Goal: Information Seeking & Learning: Learn about a topic

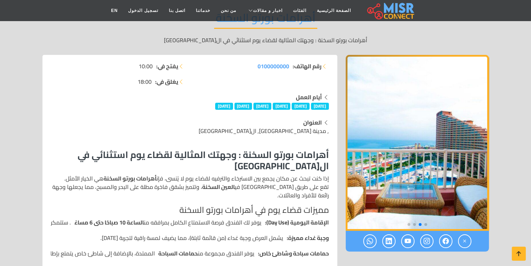
scroll to position [176, 0]
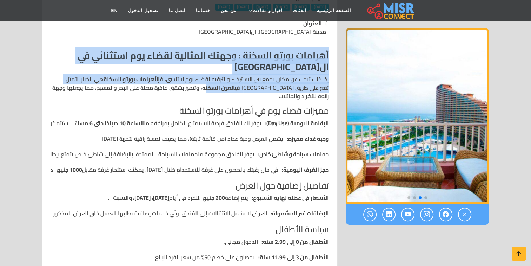
drag, startPoint x: 329, startPoint y: 55, endPoint x: 234, endPoint y: 83, distance: 99.0
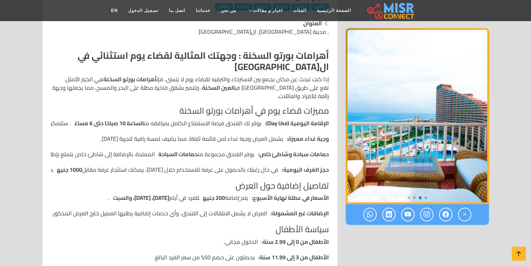
drag, startPoint x: 234, startPoint y: 83, endPoint x: 271, endPoint y: 102, distance: 41.8
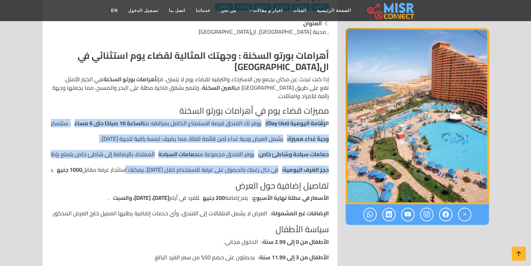
drag, startPoint x: 326, startPoint y: 120, endPoint x: 124, endPoint y: 172, distance: 208.8
click at [124, 172] on ul "الإقامة اليومية (Day Use): يوفر لك الفندق فرصة الاستمتاع الكامل بمرافقه من السا…" at bounding box center [190, 146] width 278 height 55
drag, startPoint x: 124, startPoint y: 172, endPoint x: 210, endPoint y: 163, distance: 87.3
click at [210, 163] on ul "الإقامة اليومية (Day Use): يوفر لك الفندق فرصة الاستمتاع الكامل بمرافقه من السا…" at bounding box center [190, 146] width 278 height 55
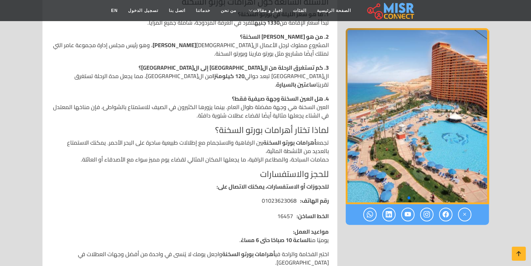
scroll to position [421, 0]
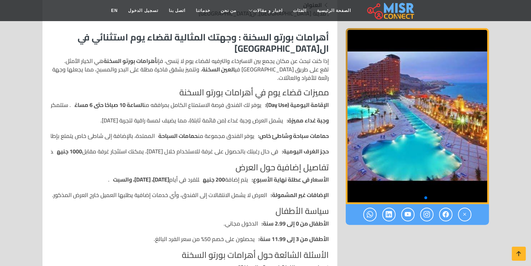
scroll to position [176, 0]
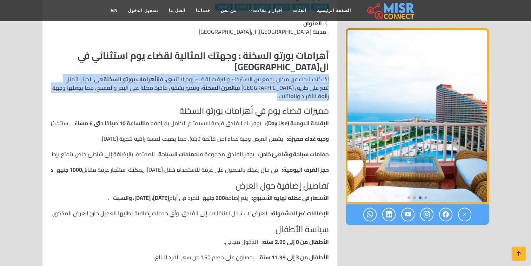
drag, startPoint x: 330, startPoint y: 78, endPoint x: 173, endPoint y: 99, distance: 157.7
copy p "إذا كنت تبحث عن مكان يجمع بين الاسترخاء والترفيه لقضاء يوم لا يُنسى، فإن أهراما…"
